Goal: Task Accomplishment & Management: Complete application form

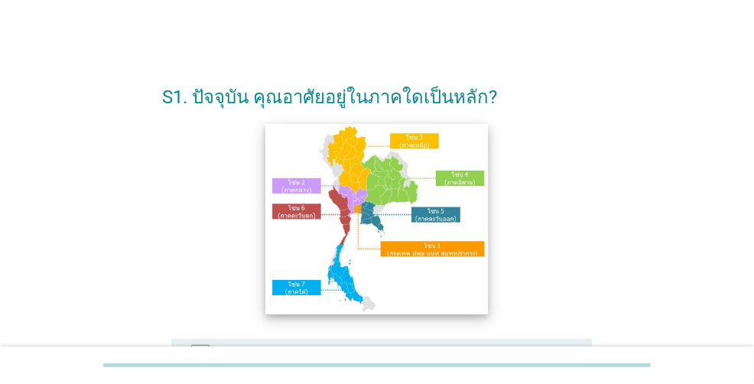
click at [305, 187] on img at bounding box center [377, 219] width 222 height 190
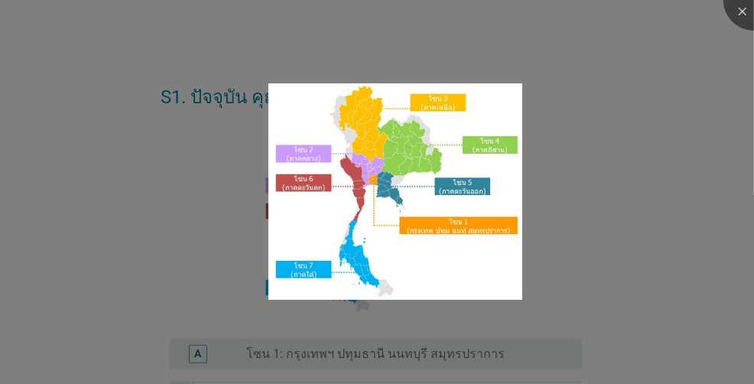
click at [281, 371] on div at bounding box center [377, 377] width 754 height 13
click at [193, 371] on div at bounding box center [377, 377] width 754 height 13
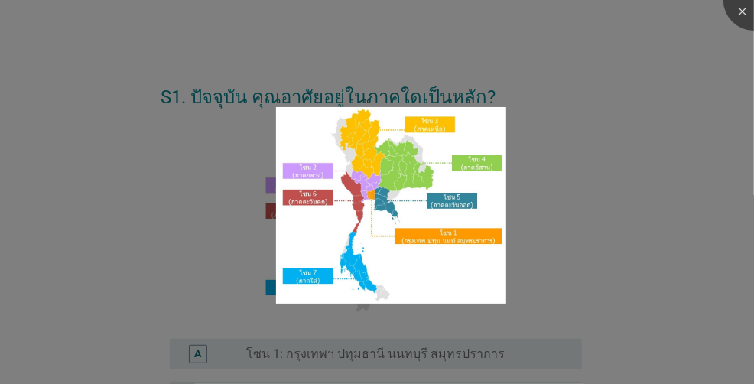
click at [200, 371] on div at bounding box center [377, 377] width 754 height 13
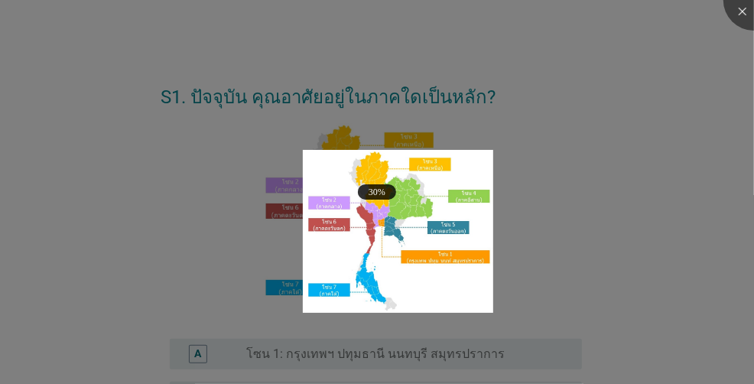
click at [427, 371] on div at bounding box center [377, 377] width 754 height 13
click at [219, 371] on div at bounding box center [377, 377] width 754 height 13
click at [196, 371] on div at bounding box center [377, 377] width 754 height 13
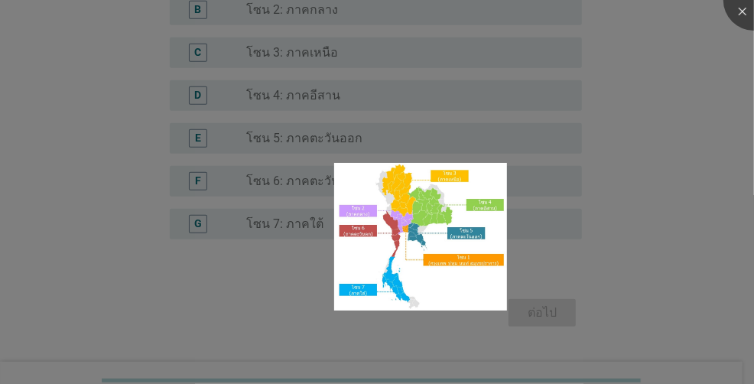
scroll to position [401, 0]
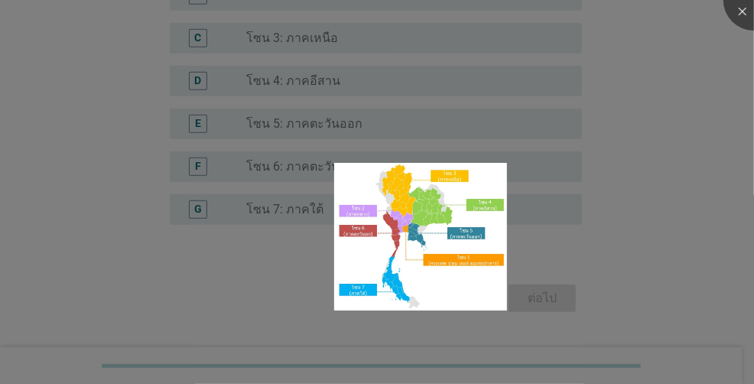
click at [538, 305] on div at bounding box center [377, 192] width 754 height 384
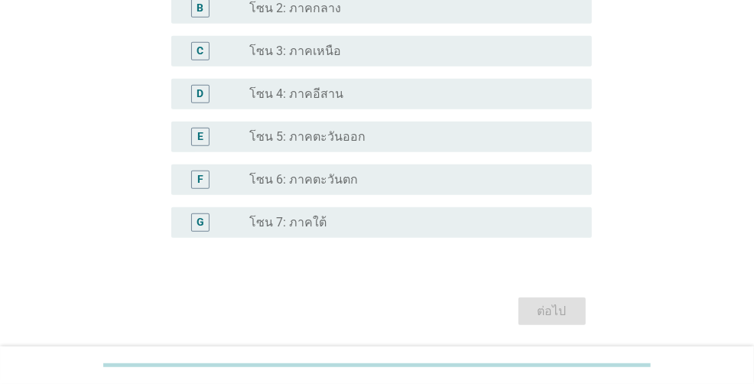
scroll to position [325, 0]
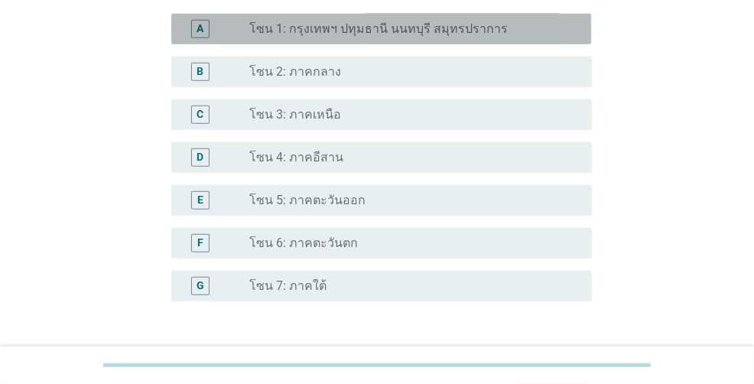
click at [209, 35] on div "A" at bounding box center [200, 29] width 18 height 18
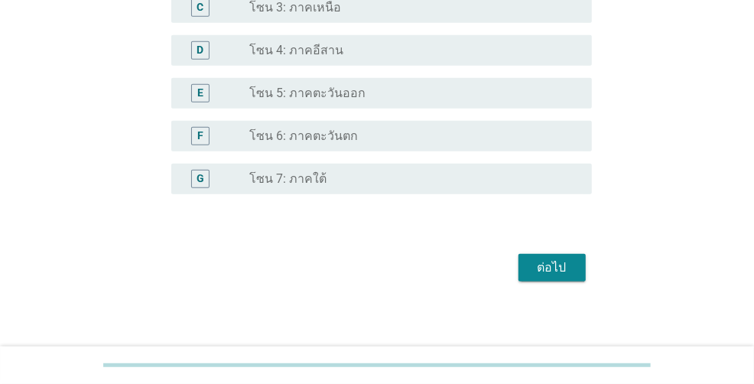
scroll to position [439, 0]
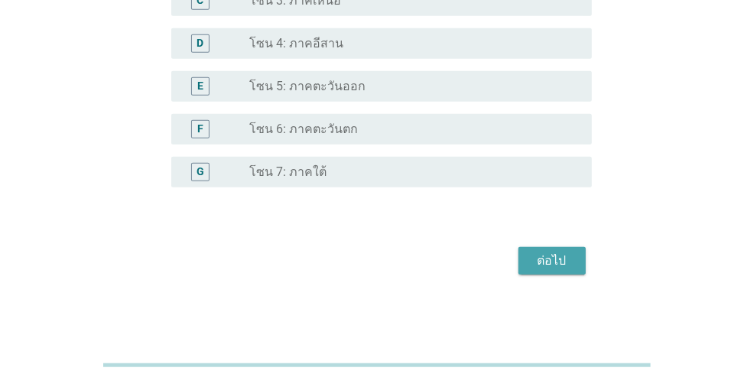
click at [556, 268] on div "ต่อไป" at bounding box center [551, 260] width 43 height 18
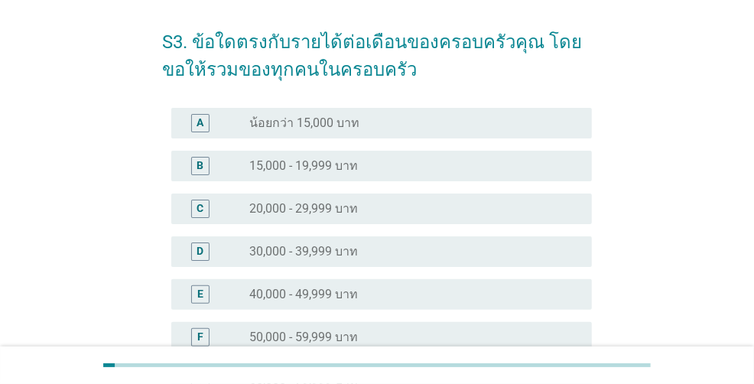
scroll to position [76, 0]
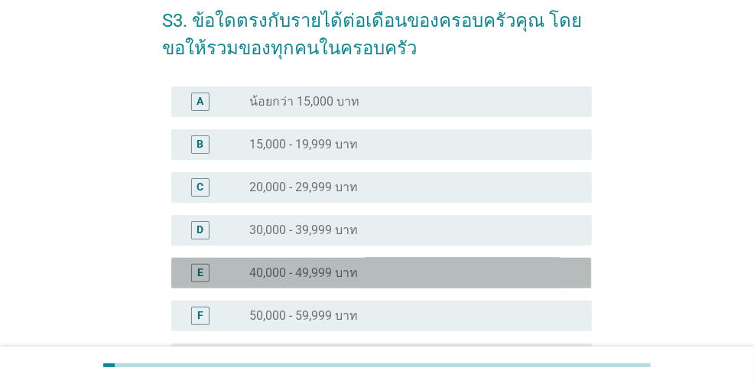
click at [362, 274] on div "radio_button_unchecked 40,000 - 49,999 บาท" at bounding box center [408, 272] width 317 height 15
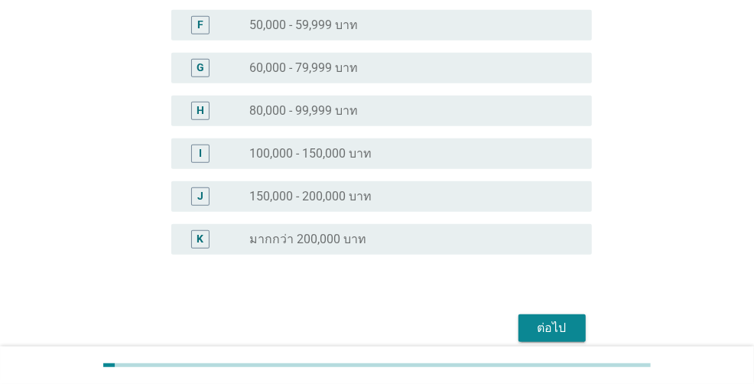
scroll to position [434, 0]
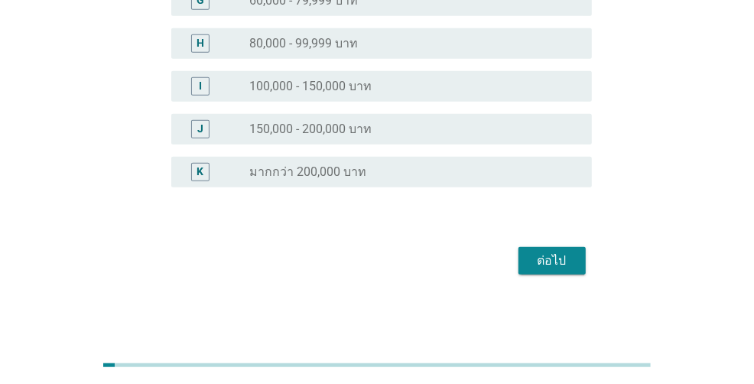
click at [555, 266] on div "ต่อไป" at bounding box center [551, 260] width 43 height 18
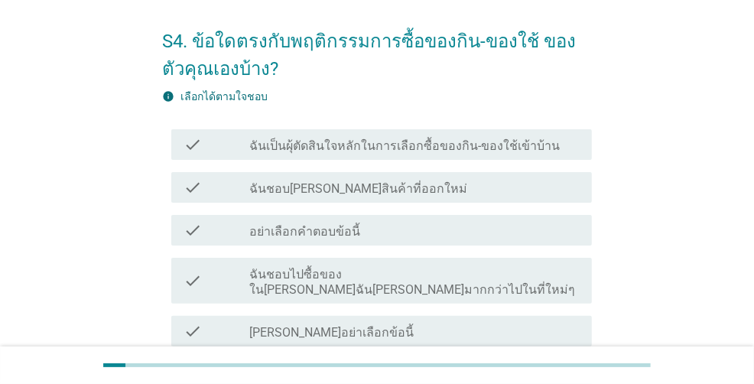
scroll to position [76, 0]
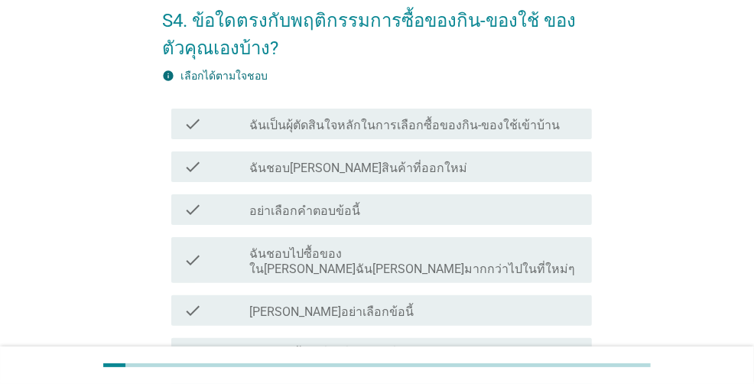
click at [386, 253] on label "ฉันชอบไปซื้อของใน[PERSON_NAME]ฉัน[PERSON_NAME]มากกว่าไปในที่ใหม่ๆ" at bounding box center [414, 261] width 329 height 31
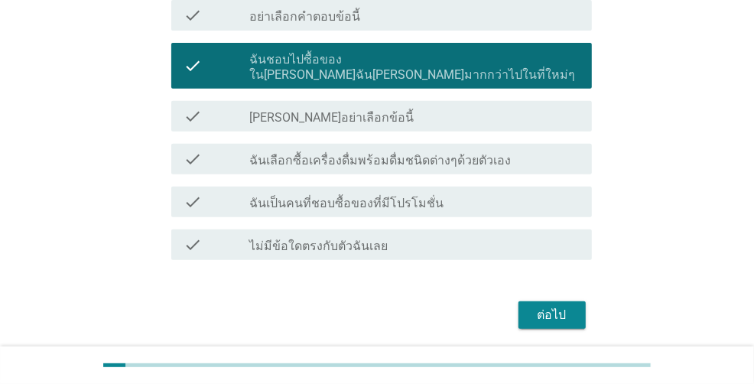
scroll to position [306, 0]
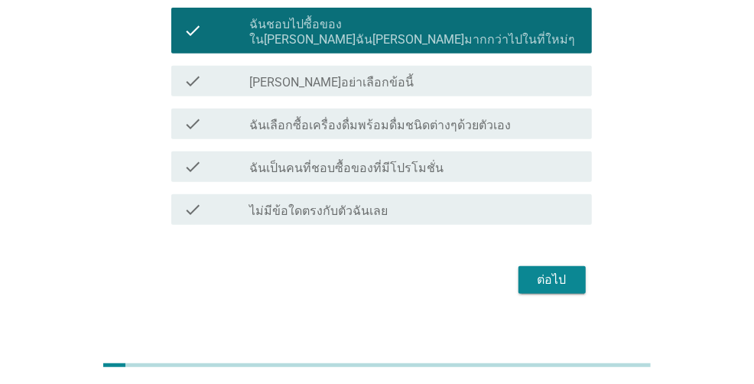
click at [541, 271] on div "ต่อไป" at bounding box center [551, 280] width 43 height 18
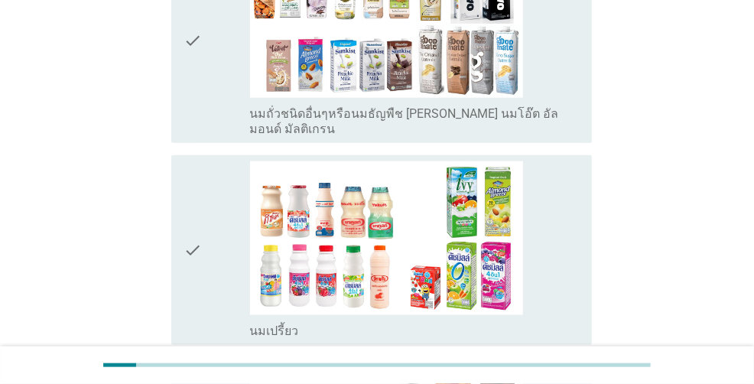
scroll to position [768, 0]
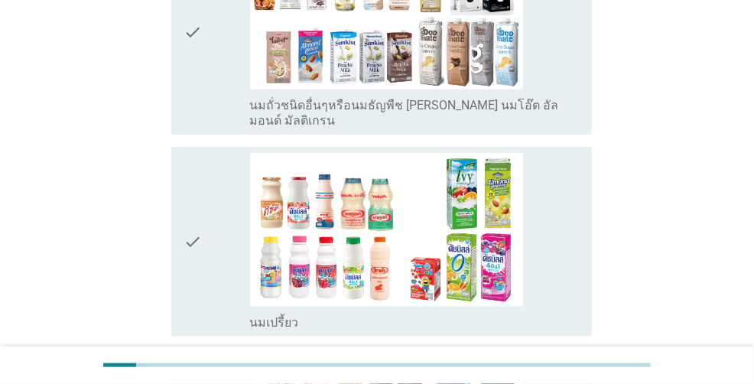
click at [401, 219] on img at bounding box center [386, 230] width 273 height 154
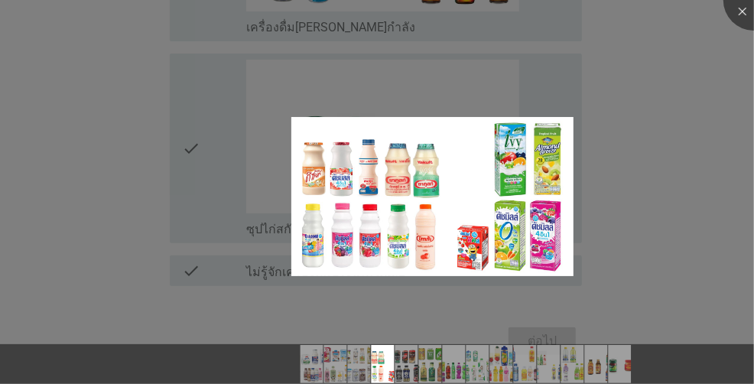
scroll to position [2899, 0]
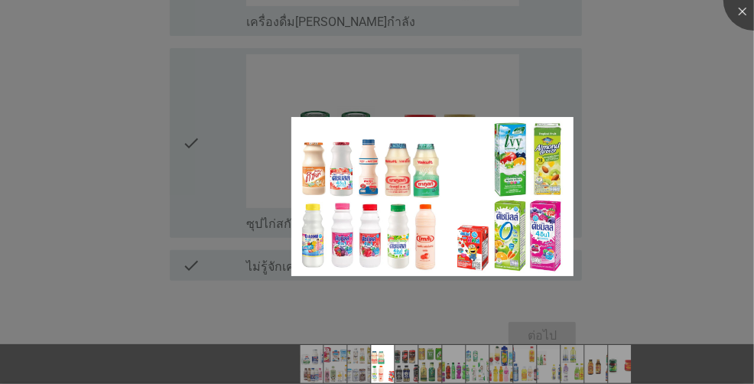
click at [553, 299] on div at bounding box center [377, 192] width 754 height 384
